Goal: Task Accomplishment & Management: Complete application form

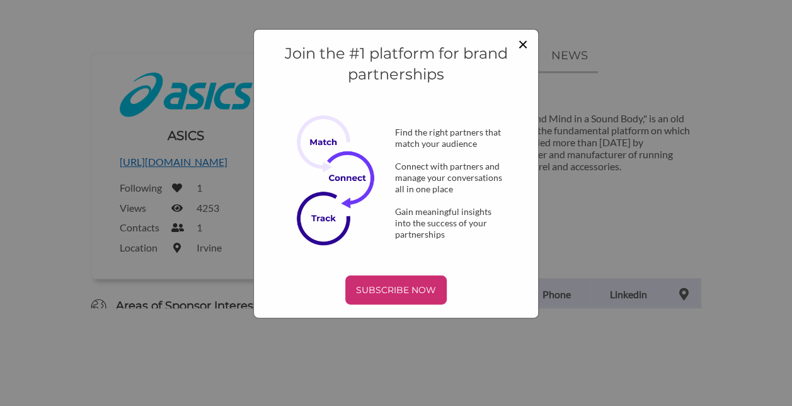
click at [523, 43] on span "×" at bounding box center [523, 43] width 10 height 21
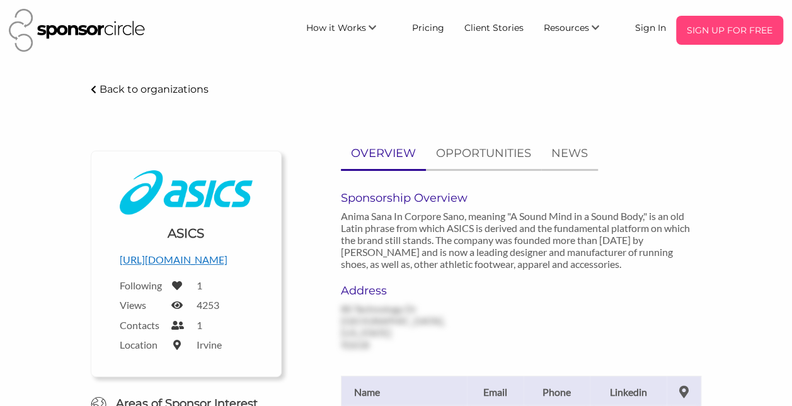
click at [743, 32] on p "SIGN UP FOR FREE" at bounding box center [729, 30] width 97 height 19
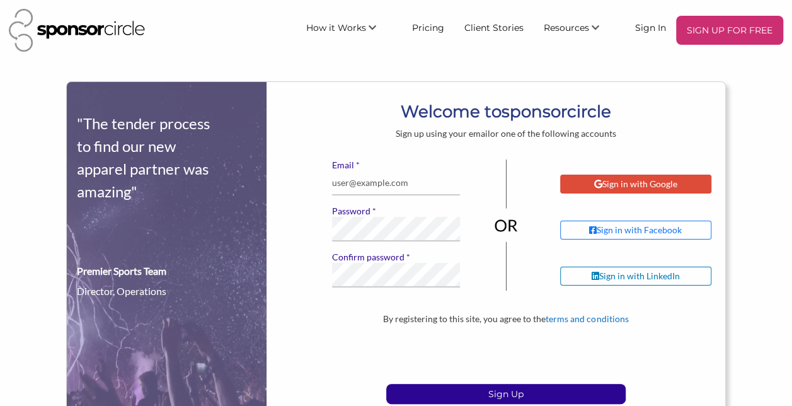
click at [633, 189] on div "Sign in with Google" at bounding box center [635, 183] width 83 height 11
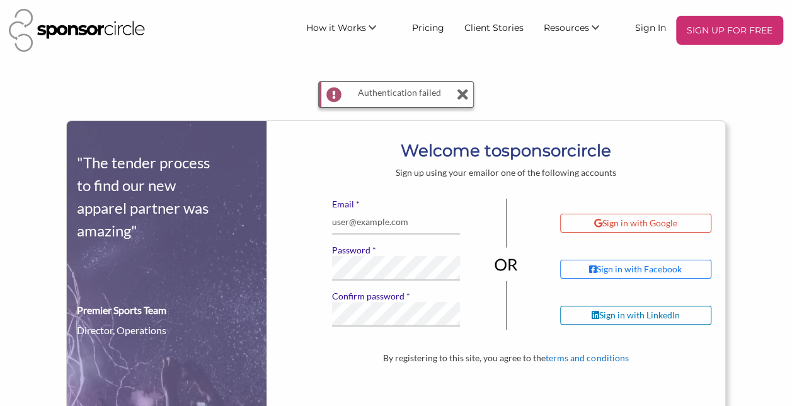
click at [587, 363] on div "By registering to this site, you agree to the terms and conditions Sign Up Have…" at bounding box center [505, 405] width 439 height 107
